Goal: Use online tool/utility: Utilize a website feature to perform a specific function

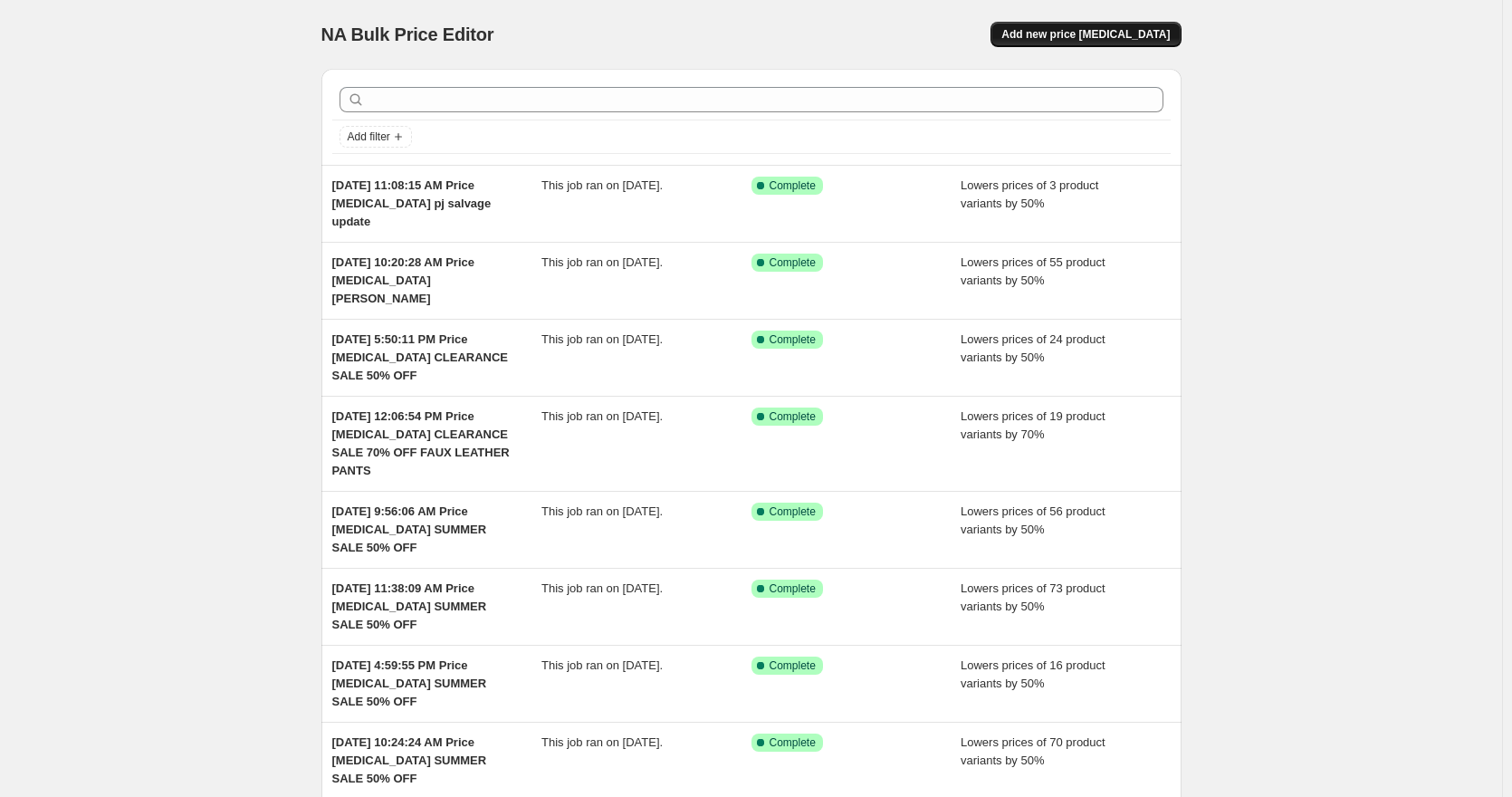
click at [1053, 30] on span "Add new price [MEDICAL_DATA]" at bounding box center [1086, 35] width 169 height 15
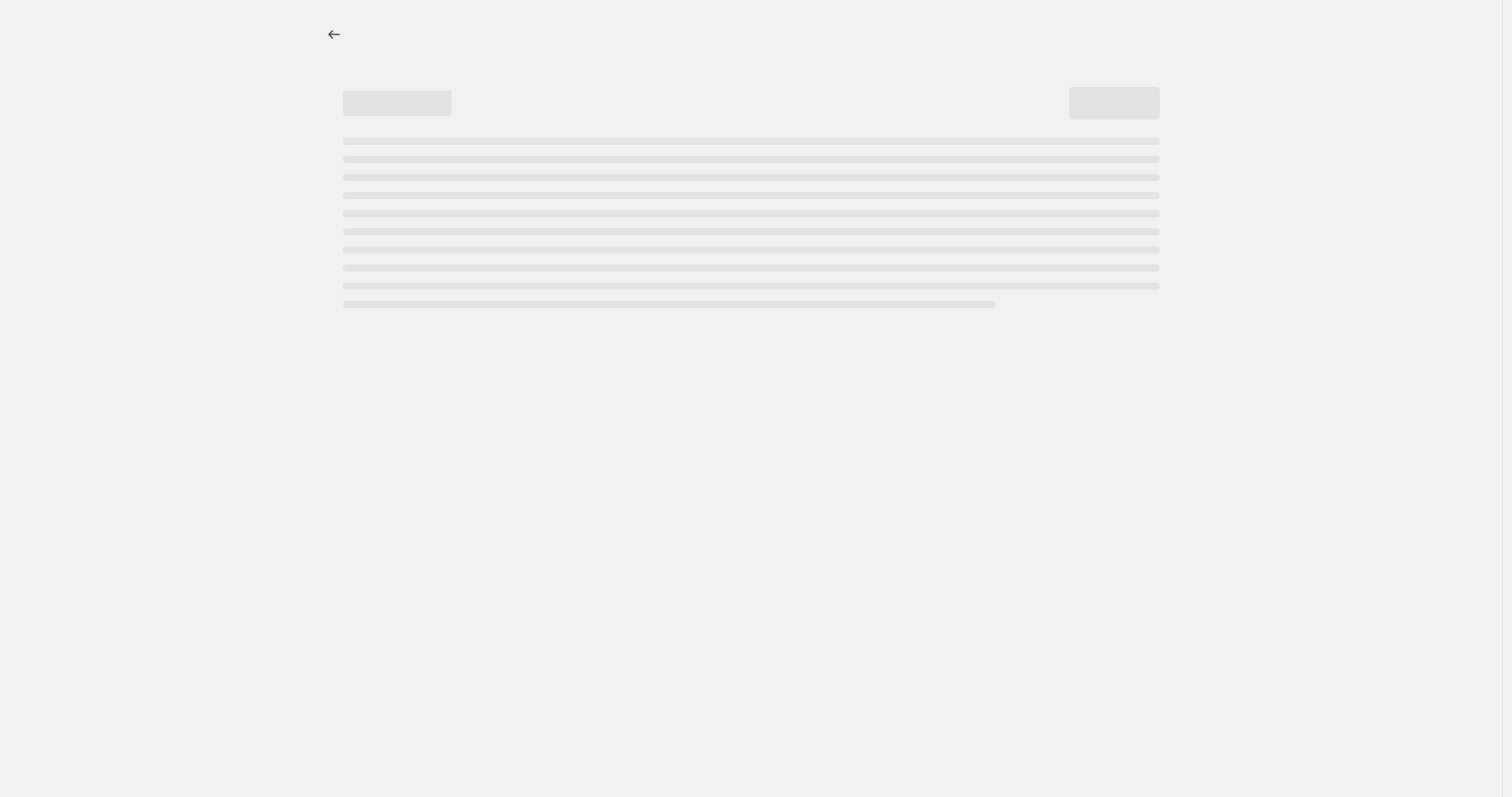
select select "percentage"
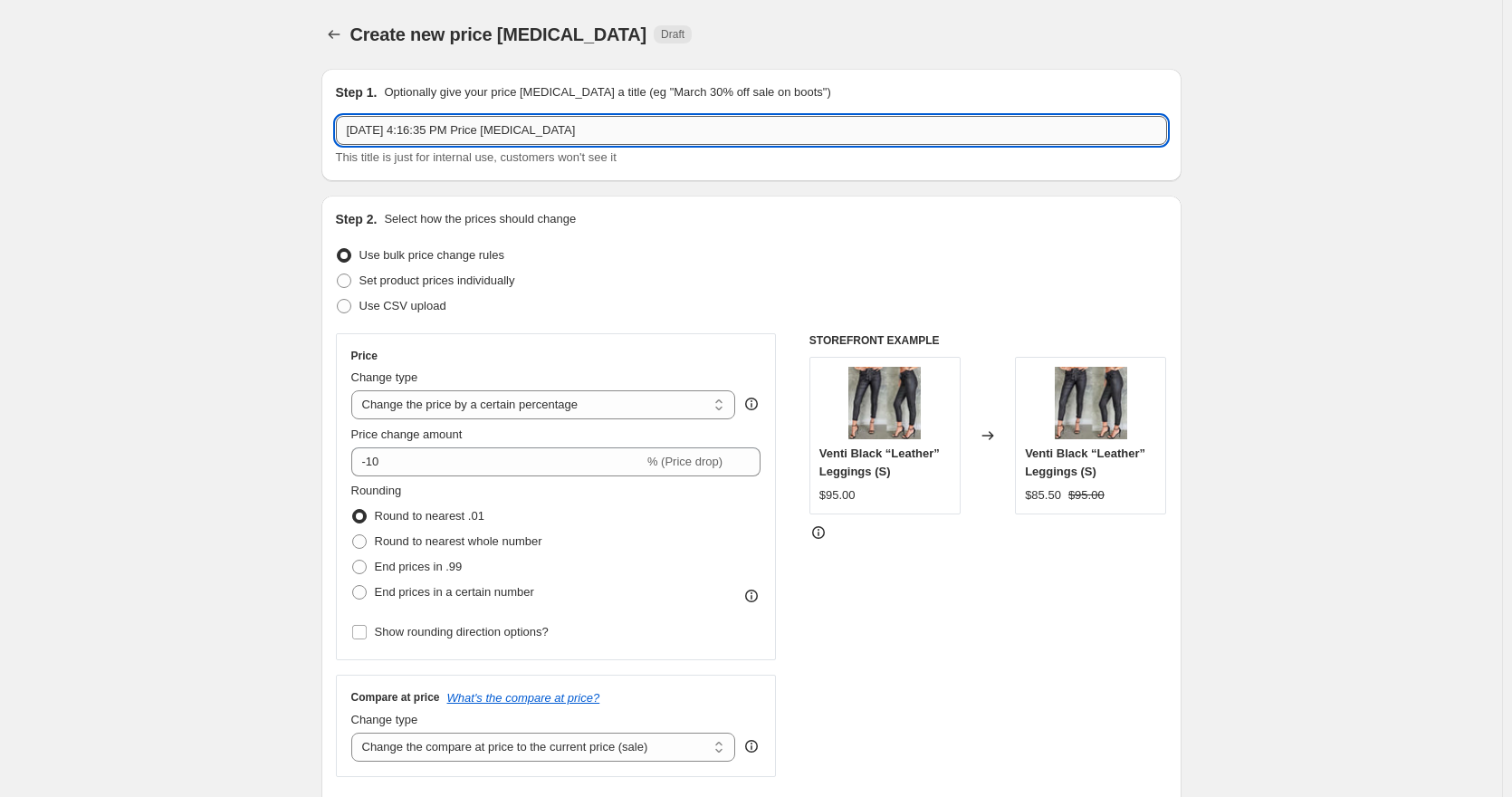
click at [623, 124] on input "Sep 8, 2025, 4:16:35 PM Price change job" at bounding box center [752, 131] width 832 height 29
type input "Sep 8, 2025, 4:16:35 PM Price change job PJ SALVAGE AND LOUNGE SALE 50% OFF"
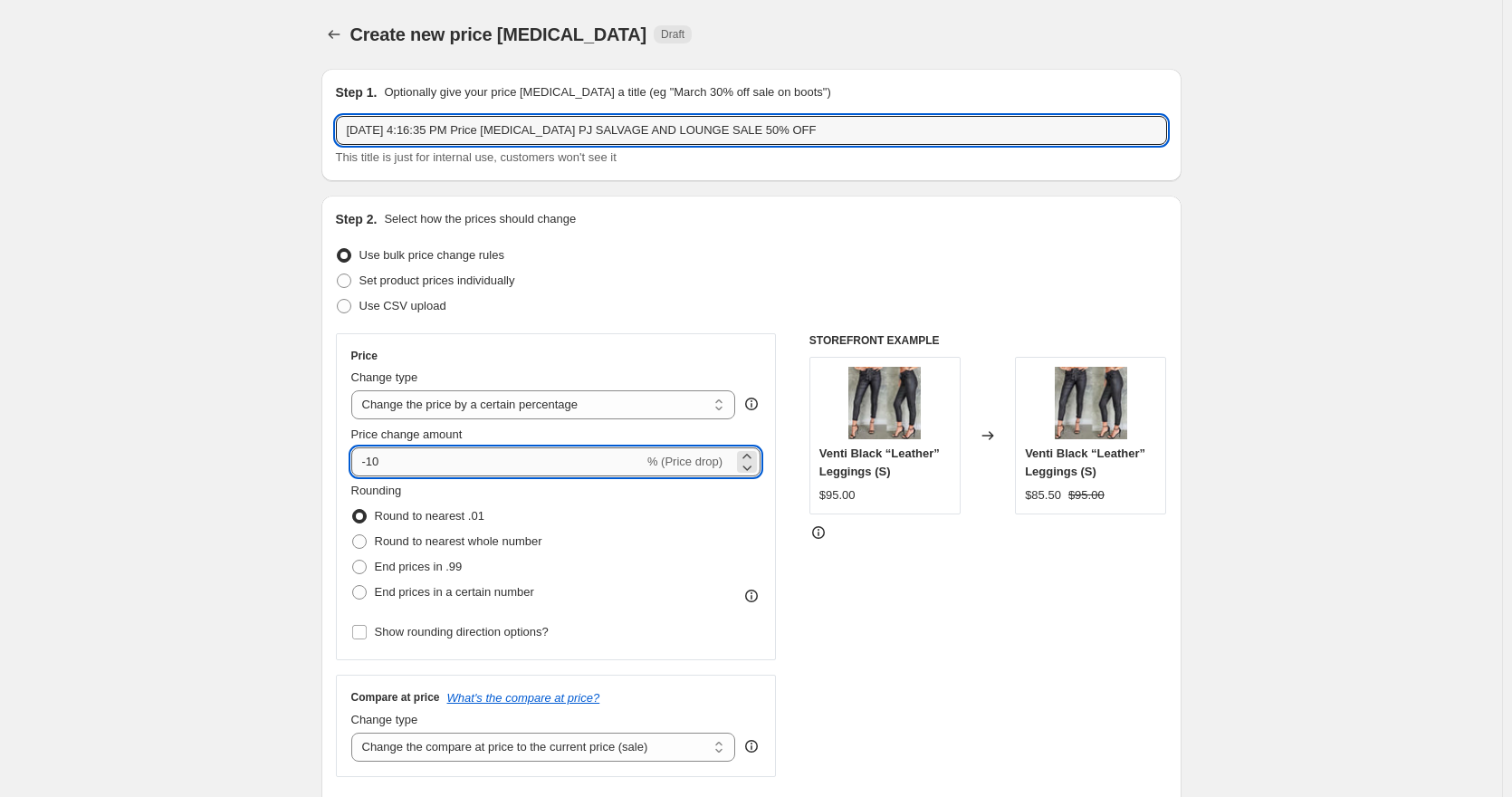
click at [377, 456] on input "-10" at bounding box center [497, 462] width 292 height 29
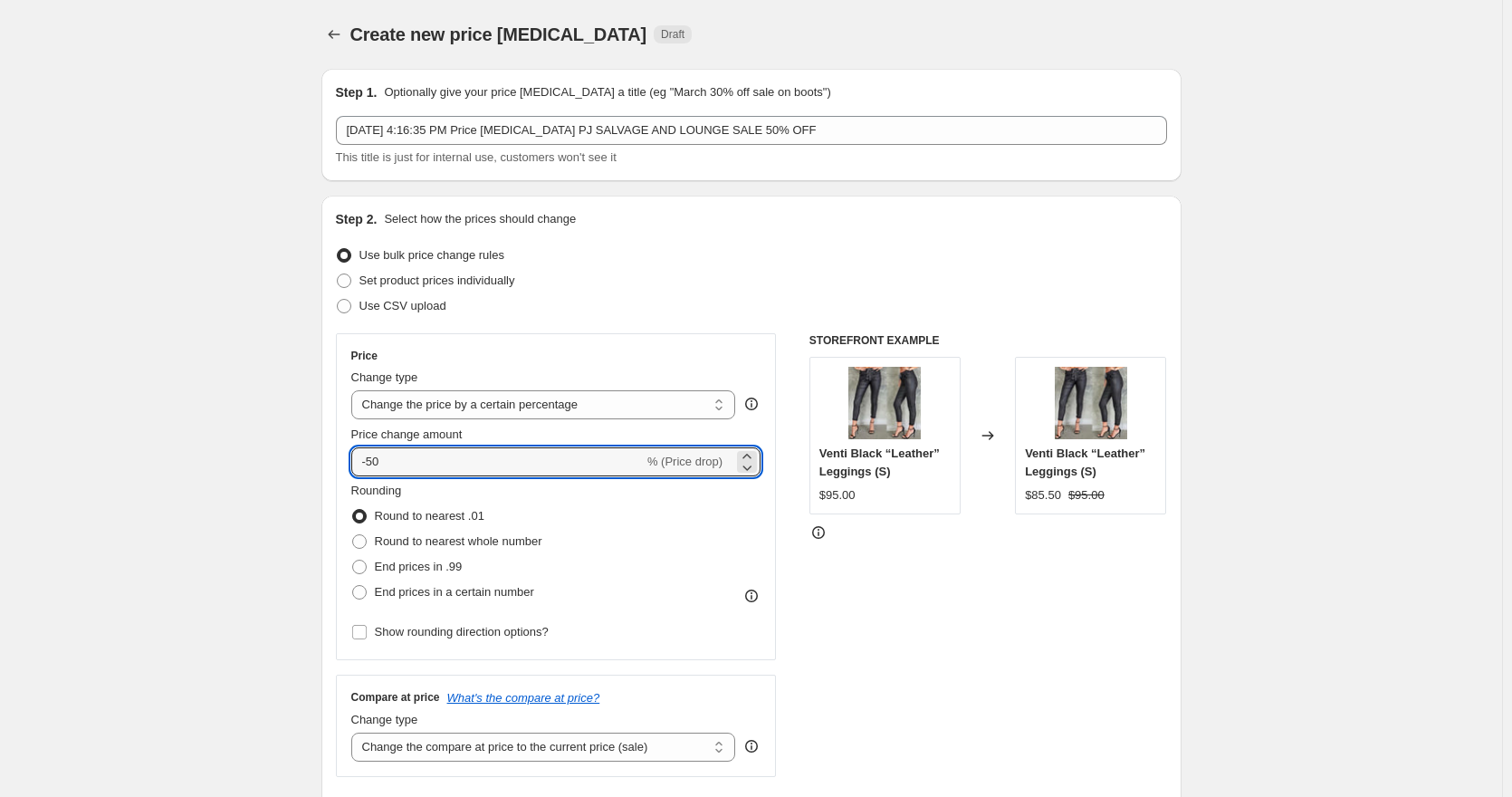
type input "-50"
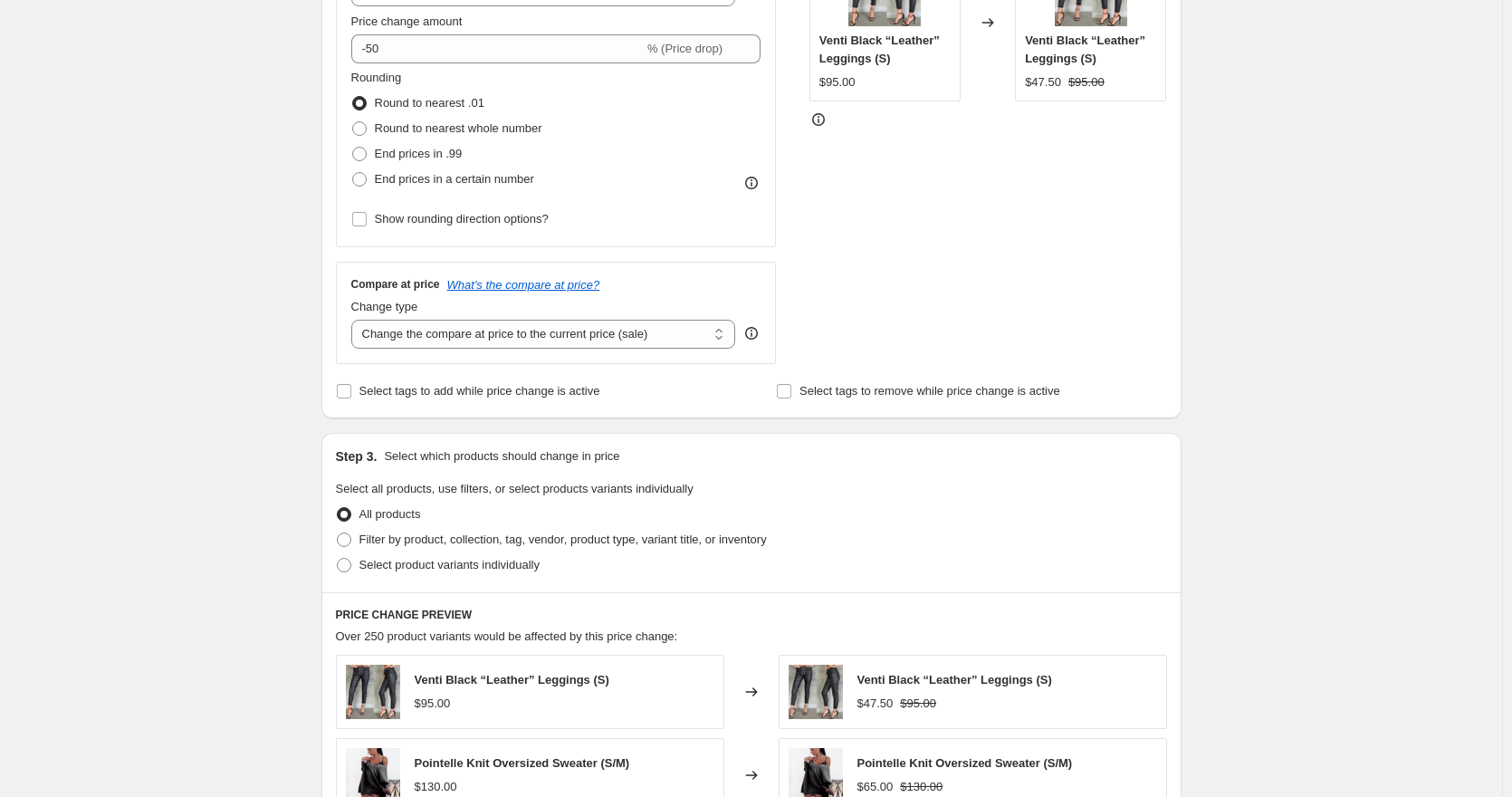
scroll to position [363, 0]
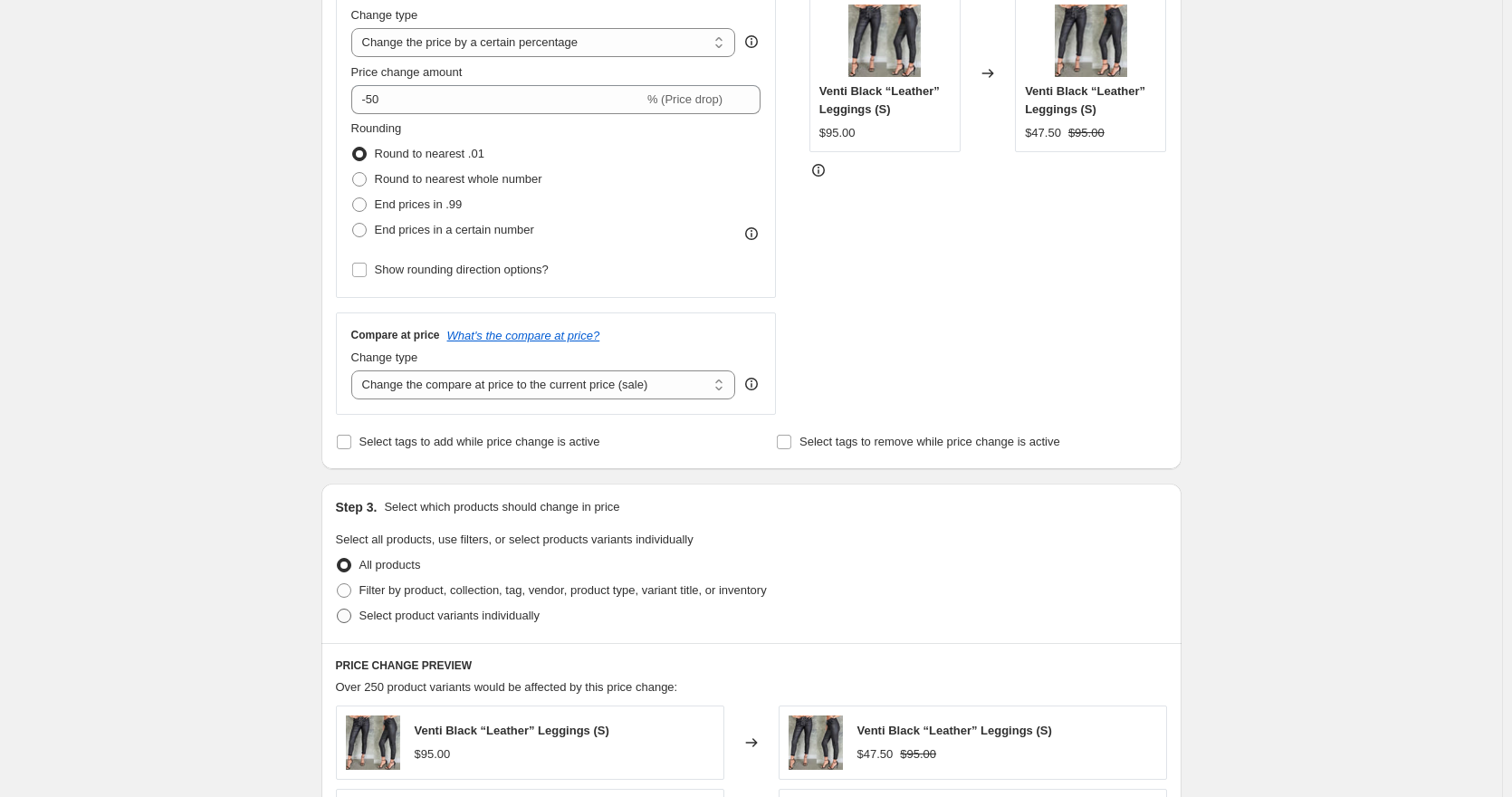
click at [416, 619] on span "Select product variants individually" at bounding box center [450, 615] width 180 height 14
click at [338, 609] on input "Select product variants individually" at bounding box center [337, 608] width 1 height 1
radio input "true"
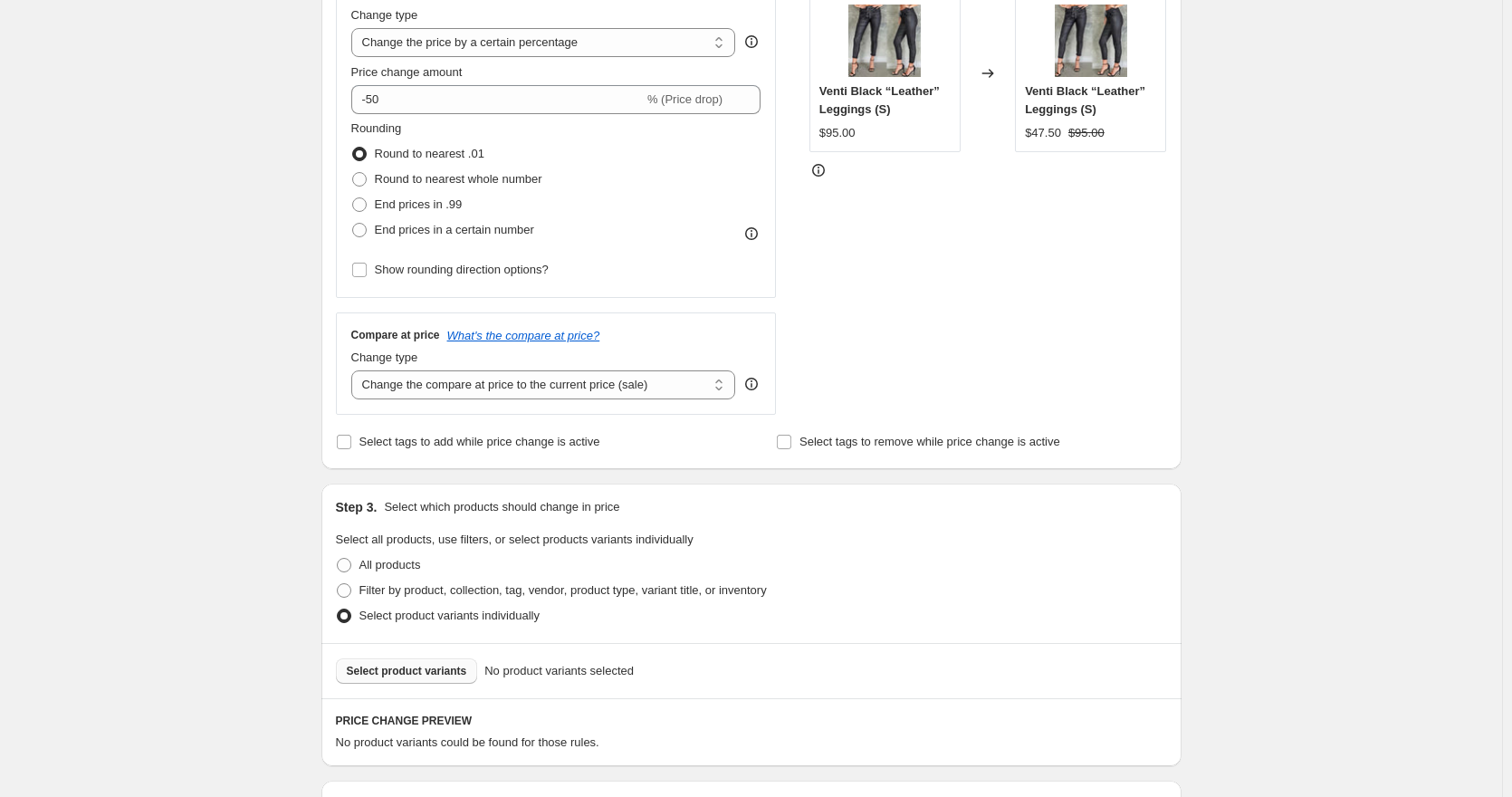
click at [446, 671] on span "Select product variants" at bounding box center [408, 671] width 121 height 15
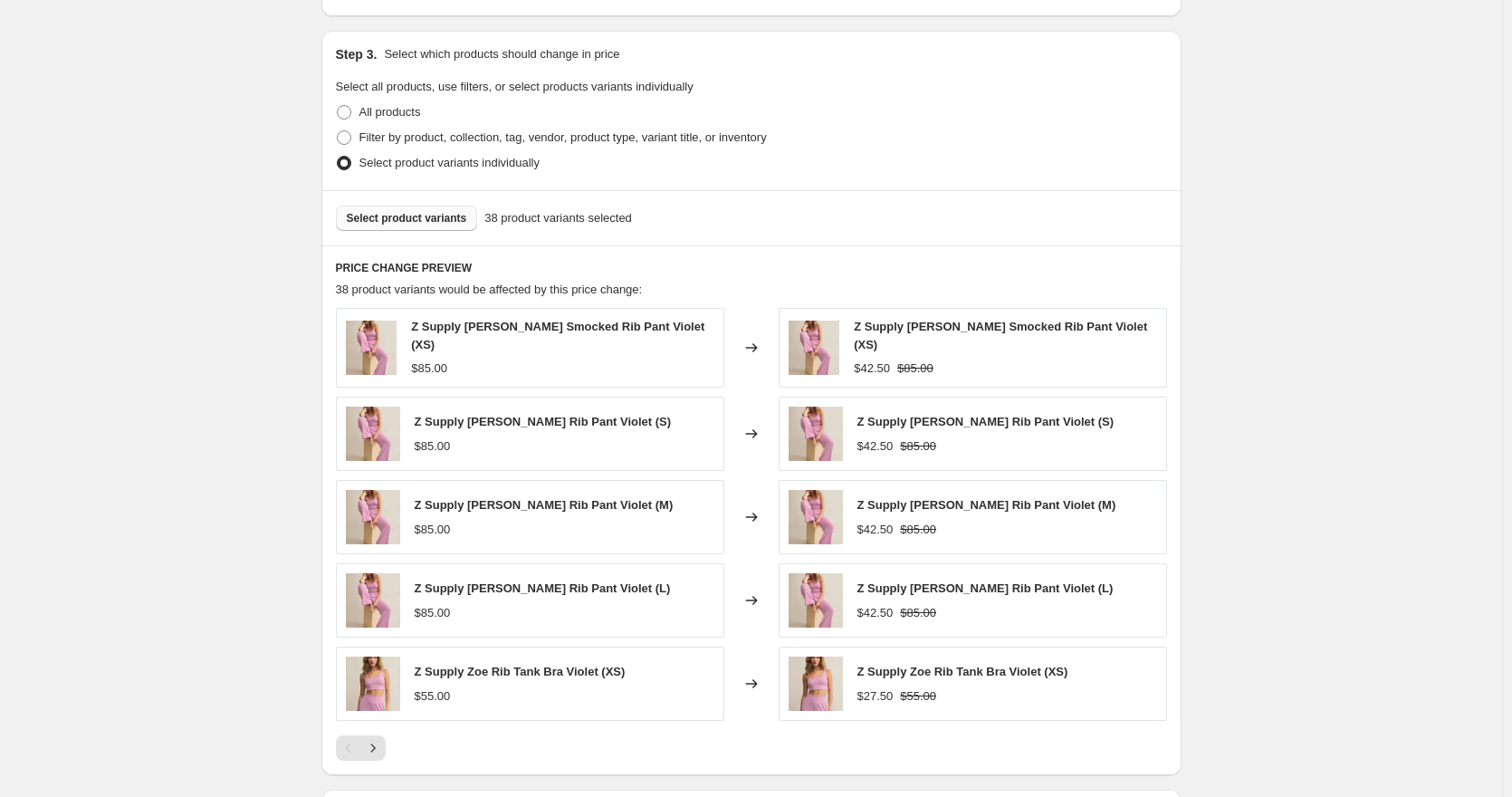
scroll to position [1069, 0]
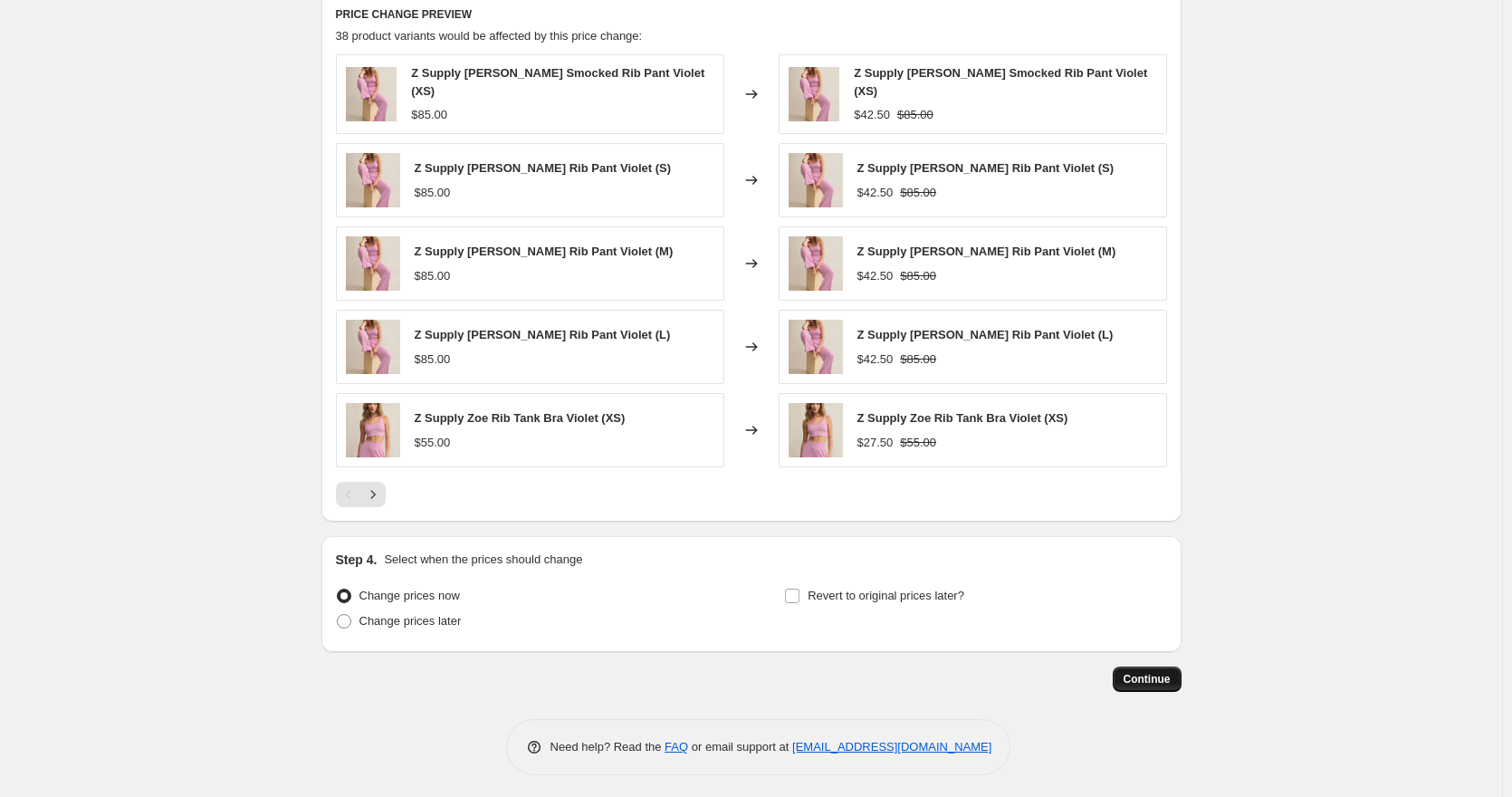
click at [1122, 671] on button "Continue" at bounding box center [1147, 680] width 69 height 26
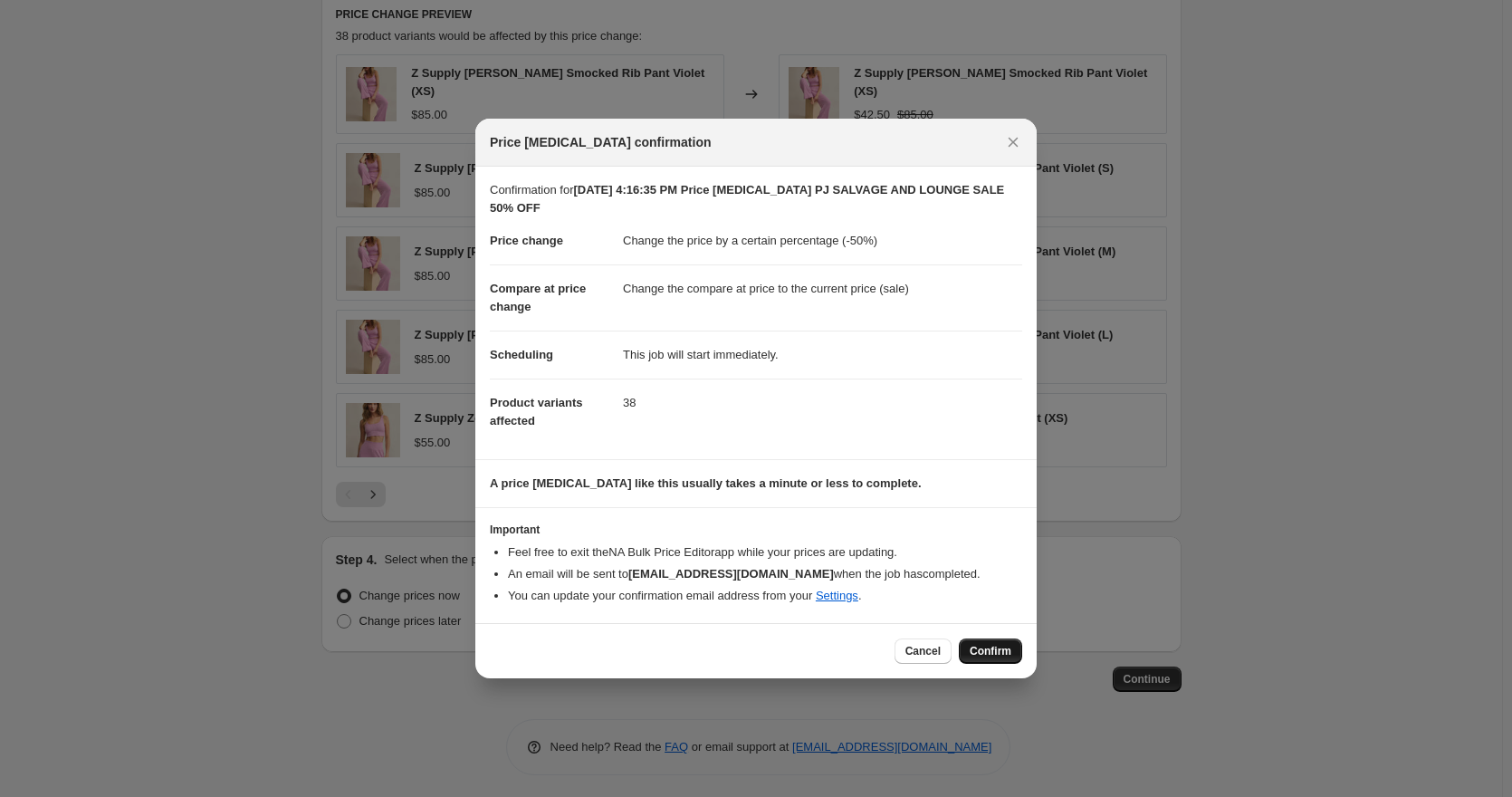
click at [976, 653] on span "Confirm" at bounding box center [990, 651] width 41 height 15
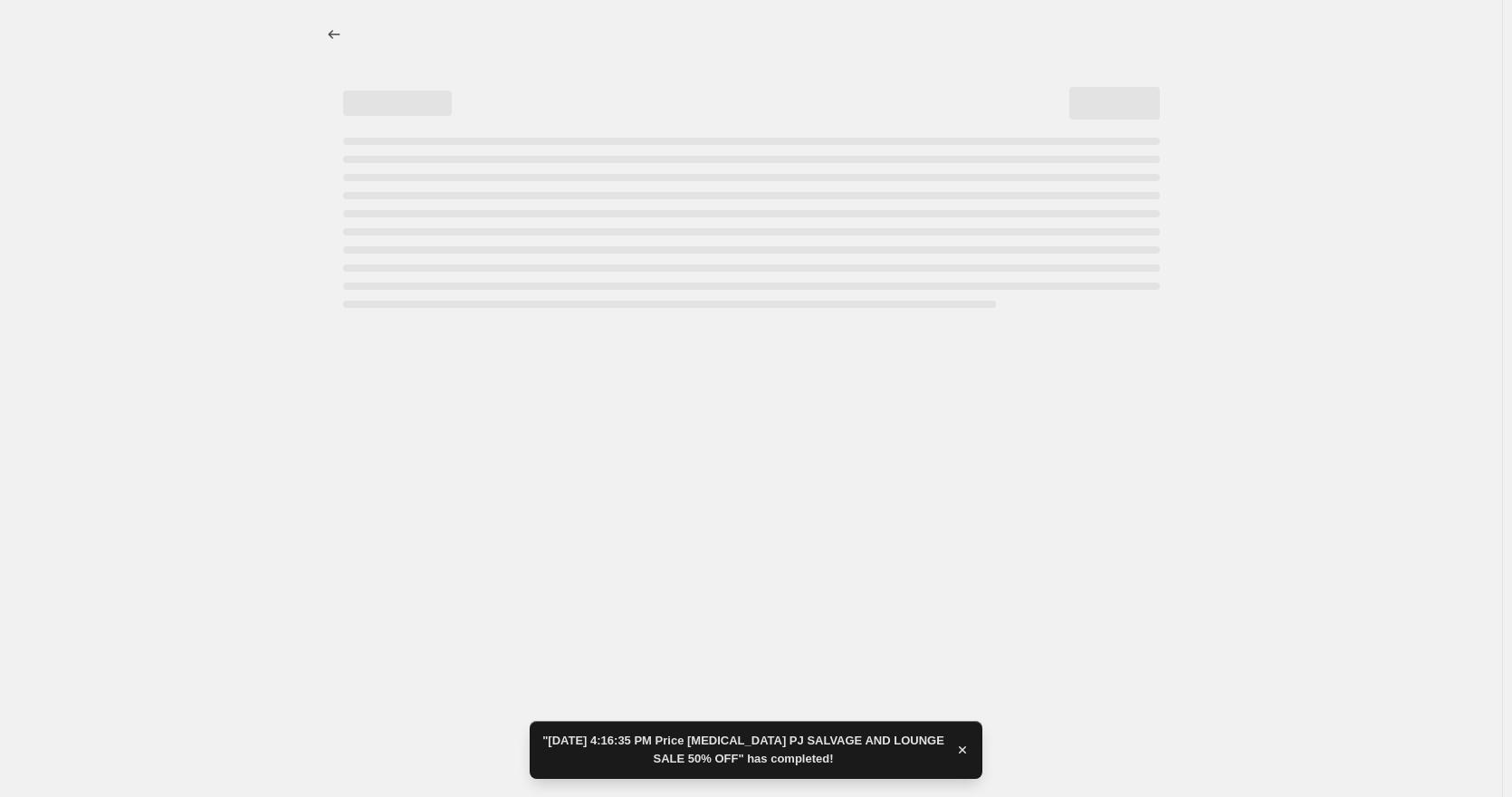
select select "percentage"
